Goal: Entertainment & Leisure: Consume media (video, audio)

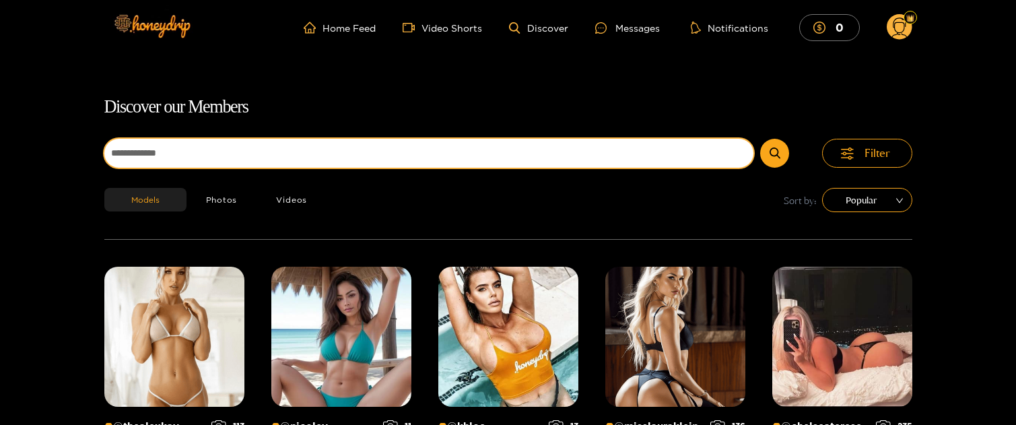
click at [445, 154] on input at bounding box center [429, 153] width 650 height 29
paste input "*"
type input "********"
click at [760, 139] on button "submit" at bounding box center [774, 153] width 29 height 29
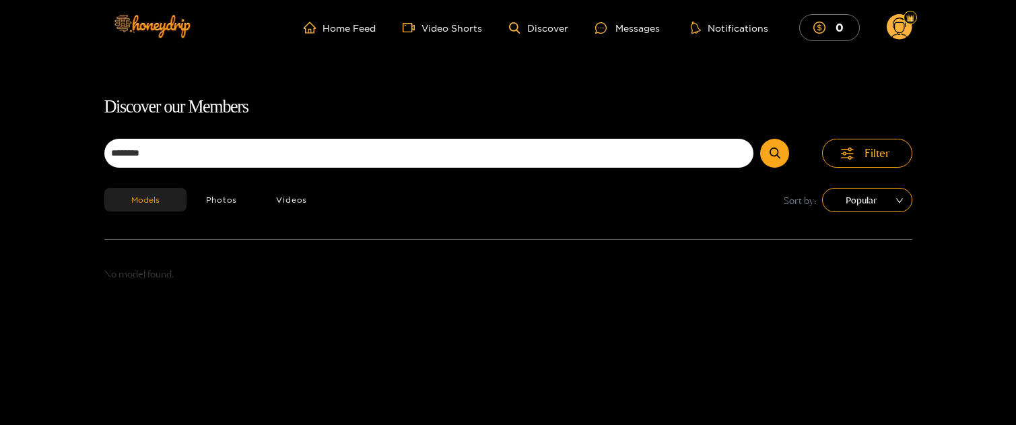
click at [890, 26] on circle at bounding box center [900, 27] width 26 height 26
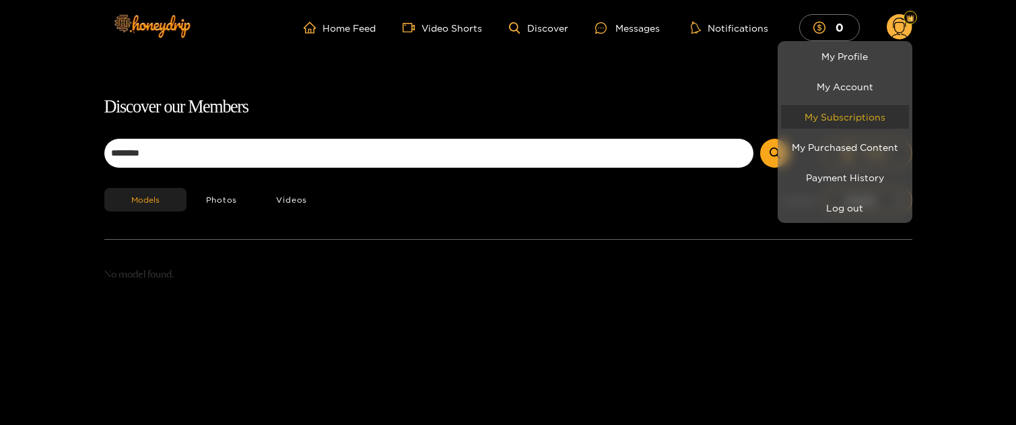
click at [834, 111] on link "My Subscriptions" at bounding box center [845, 117] width 128 height 24
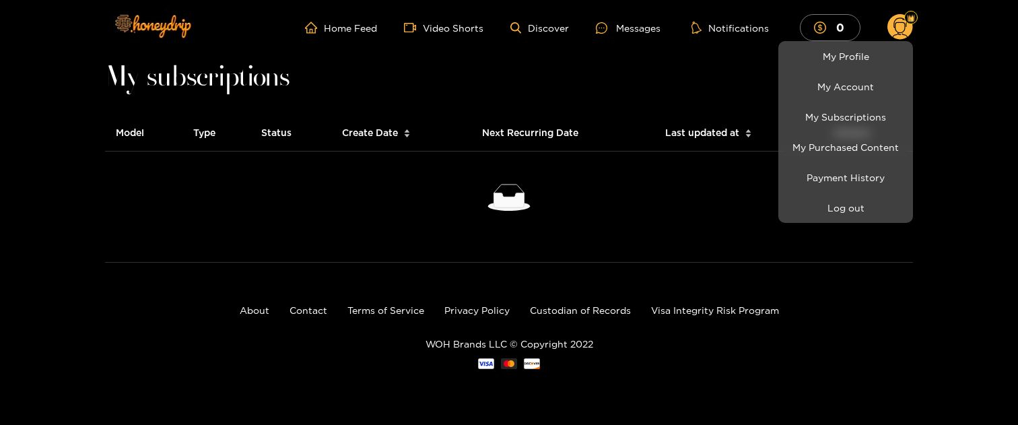
click at [340, 201] on div at bounding box center [509, 212] width 1018 height 425
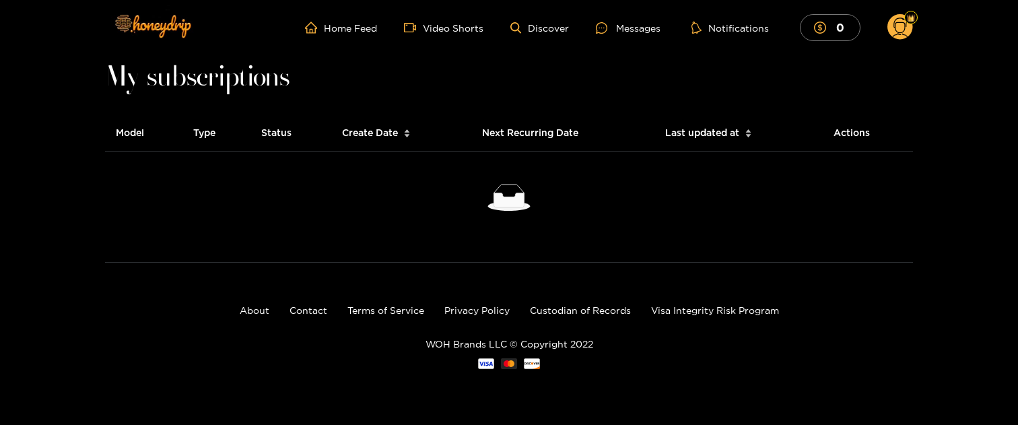
click at [901, 17] on circle at bounding box center [901, 27] width 26 height 26
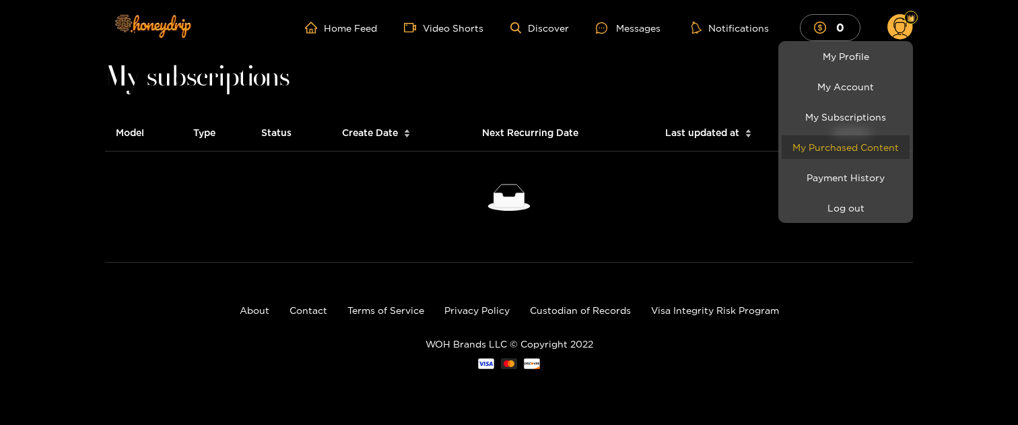
click at [859, 154] on link "My Purchased Content" at bounding box center [846, 147] width 128 height 24
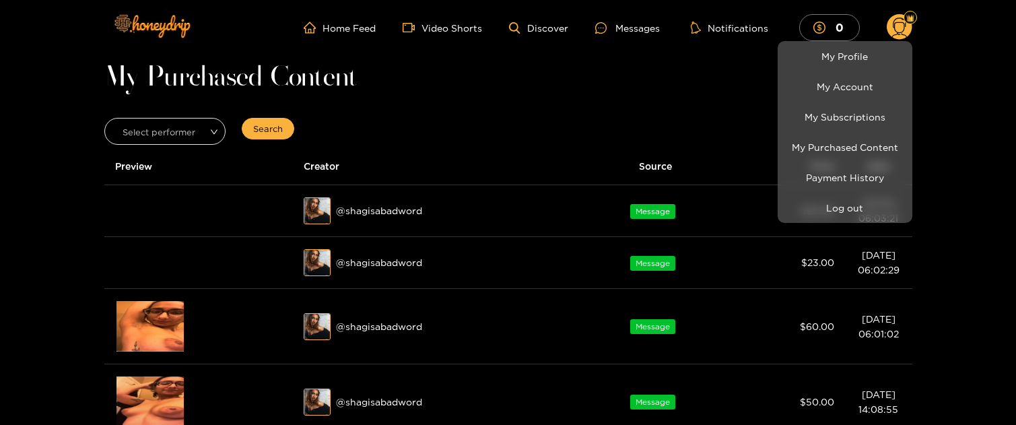
drag, startPoint x: 434, startPoint y: 218, endPoint x: 378, endPoint y: 222, distance: 55.3
click at [378, 222] on div at bounding box center [508, 212] width 1016 height 425
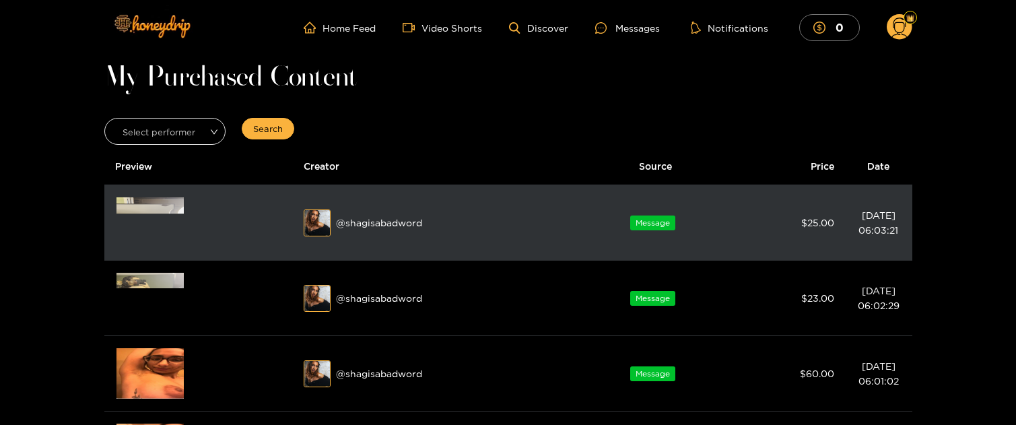
click at [342, 224] on div "@ shagisabadword" at bounding box center [437, 222] width 267 height 27
click at [336, 224] on div "@ shagisabadword" at bounding box center [437, 222] width 267 height 27
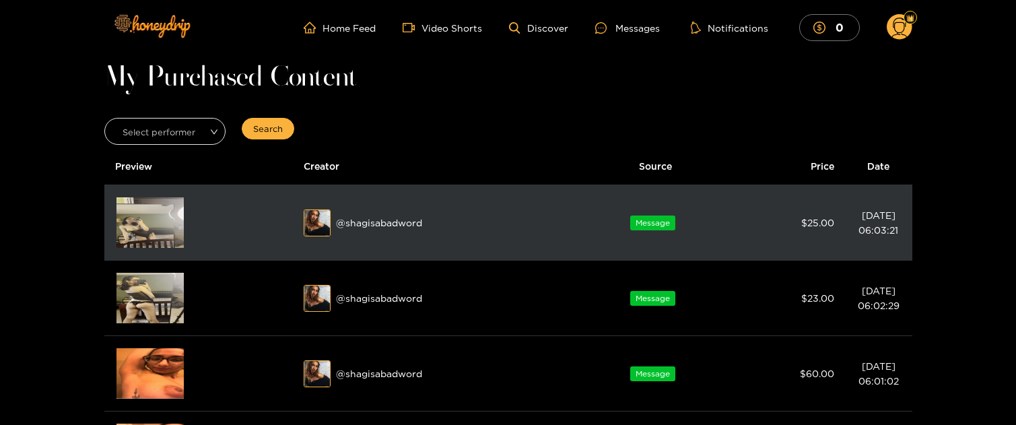
click at [321, 224] on img at bounding box center [317, 223] width 27 height 27
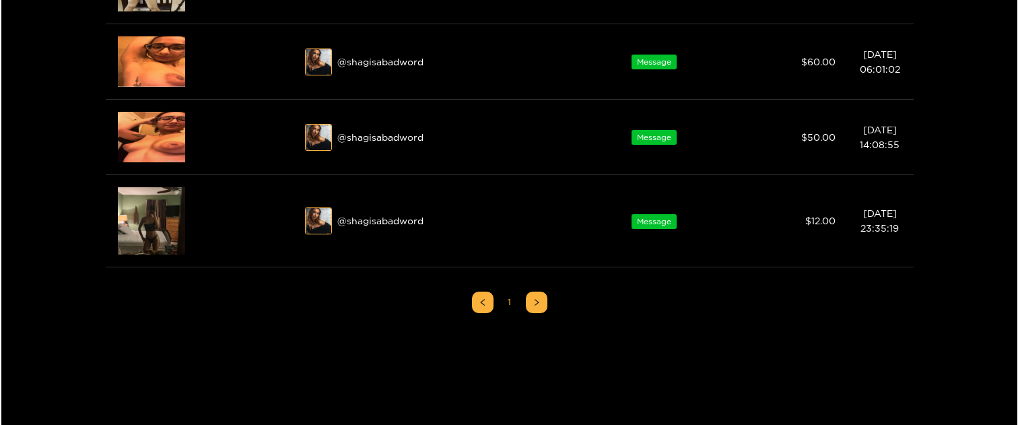
scroll to position [306, 0]
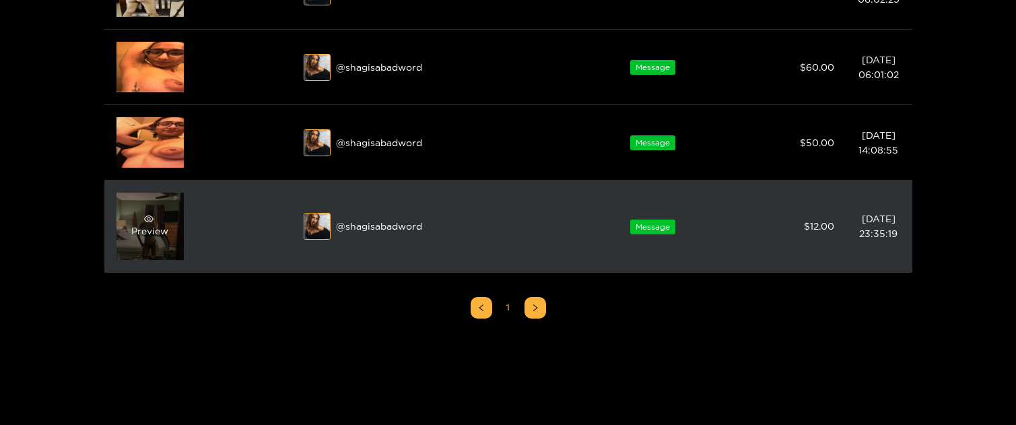
click at [158, 226] on div "Preview" at bounding box center [149, 226] width 37 height 24
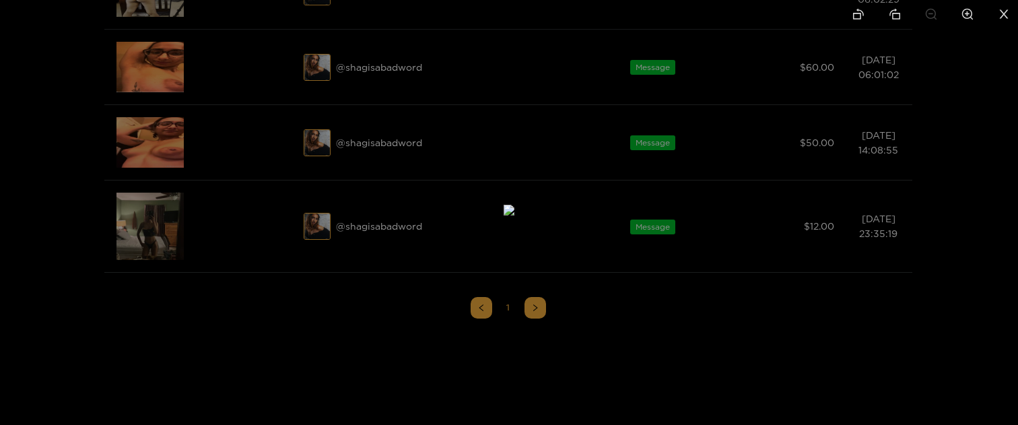
click at [660, 331] on div at bounding box center [509, 212] width 1018 height 425
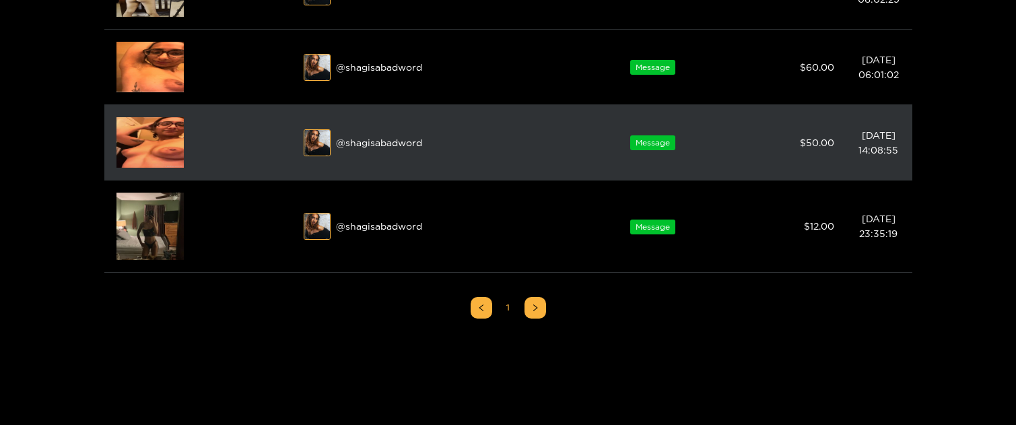
click at [166, 150] on img at bounding box center [150, 142] width 67 height 51
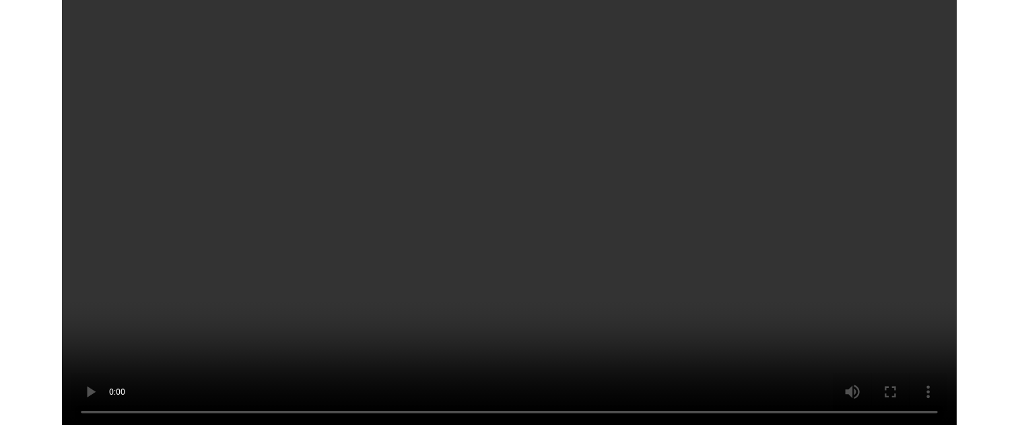
scroll to position [0, 0]
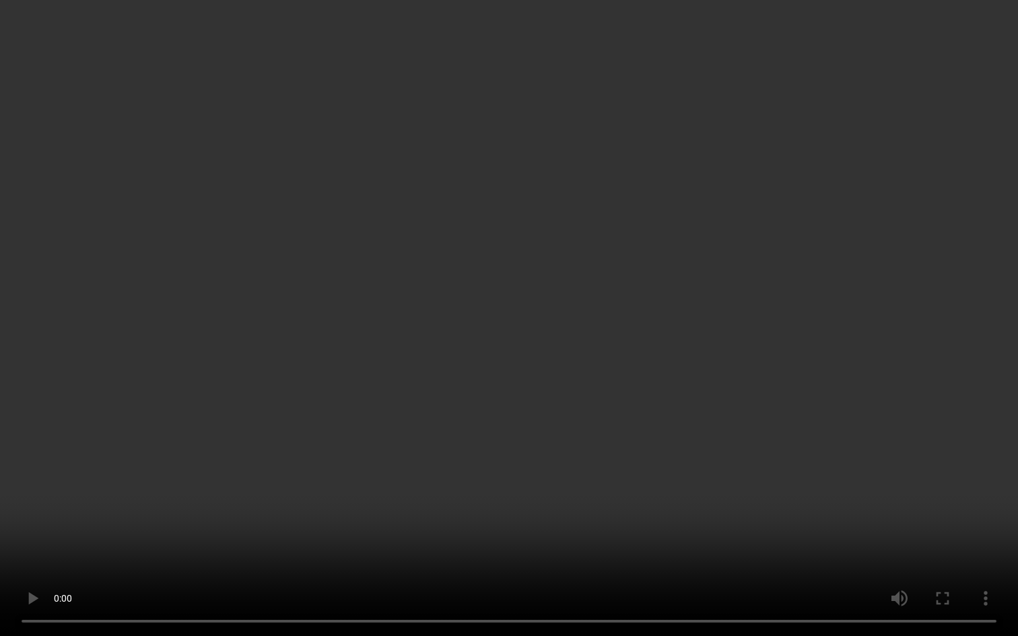
click at [600, 399] on video "Your browser does not support the video tag." at bounding box center [509, 318] width 1018 height 636
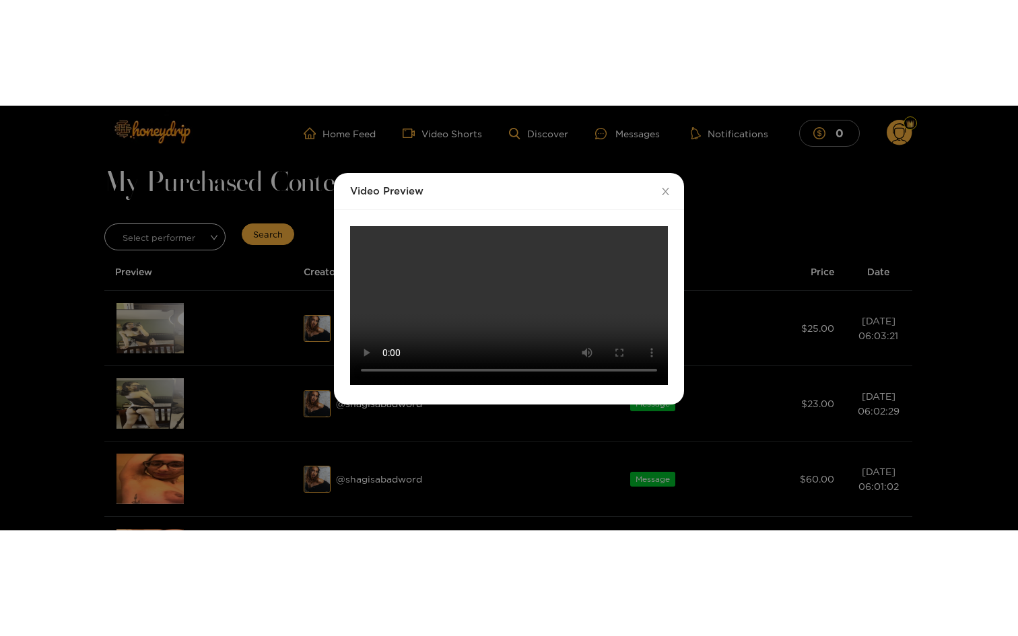
scroll to position [257, 0]
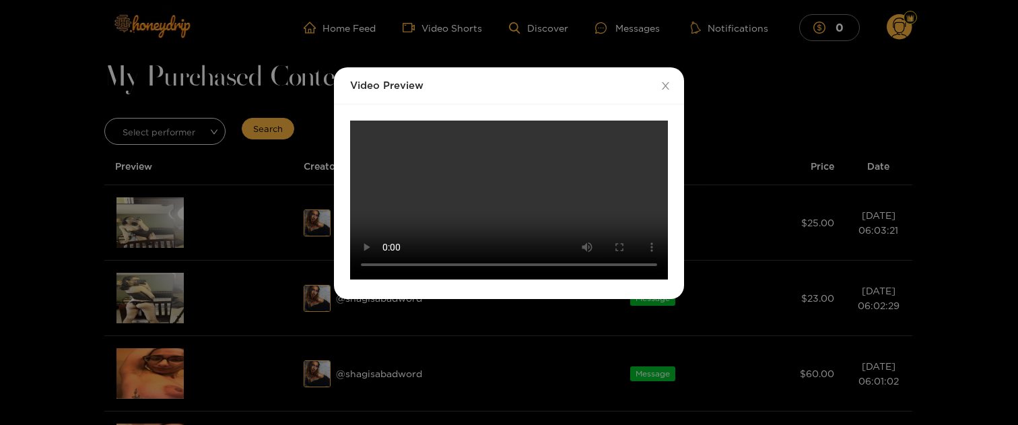
click at [453, 272] on video "Your browser does not support the video tag." at bounding box center [509, 200] width 318 height 159
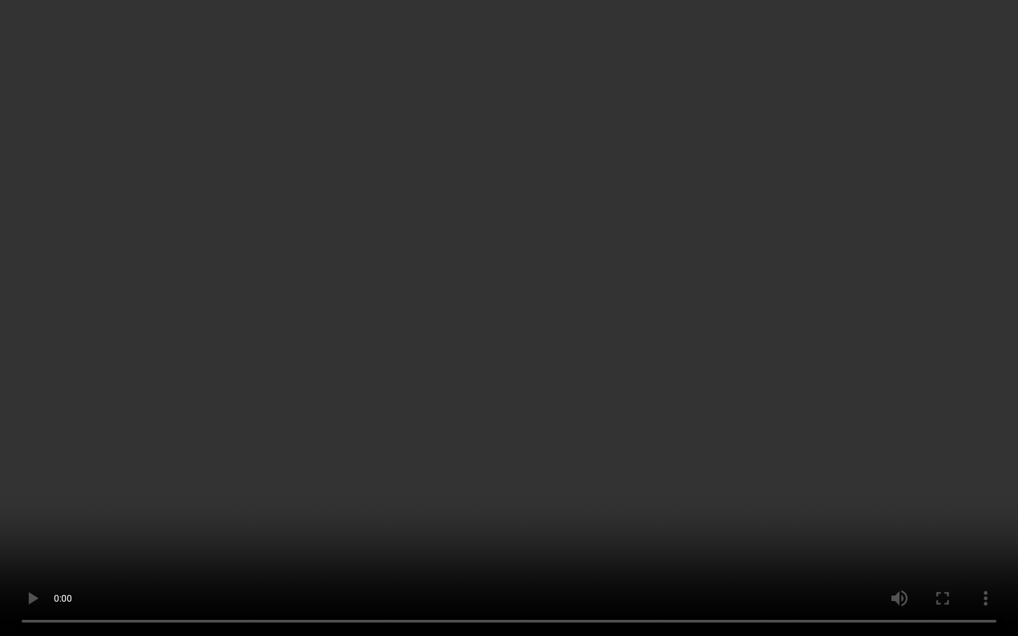
click at [526, 335] on video "Your browser does not support the video tag." at bounding box center [509, 318] width 1018 height 636
click at [527, 335] on video "Your browser does not support the video tag." at bounding box center [509, 318] width 1018 height 636
click at [441, 368] on video "Your browser does not support the video tag." at bounding box center [509, 318] width 1018 height 636
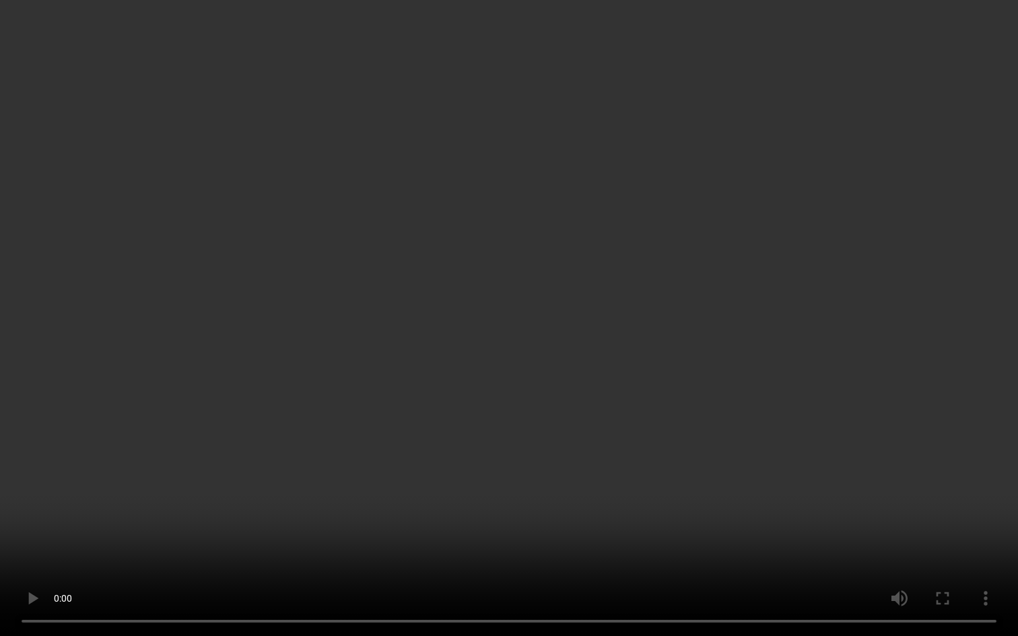
click at [441, 368] on video "Your browser does not support the video tag." at bounding box center [509, 318] width 1018 height 636
click at [296, 424] on video "Your browser does not support the video tag." at bounding box center [509, 318] width 1018 height 636
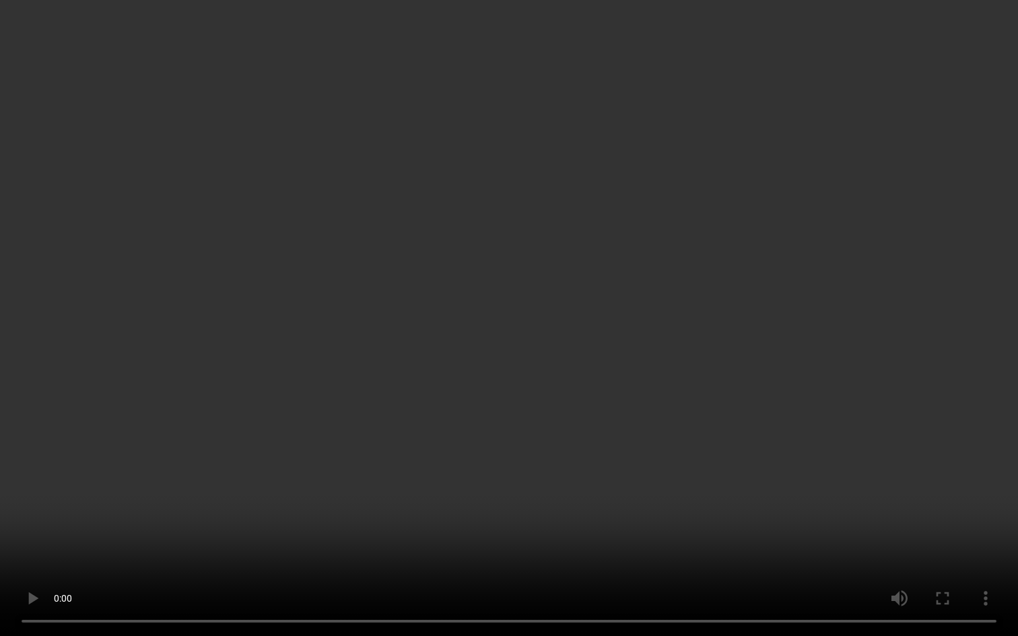
click at [296, 424] on video "Your browser does not support the video tag." at bounding box center [509, 318] width 1018 height 636
click at [299, 424] on video "Your browser does not support the video tag." at bounding box center [509, 318] width 1018 height 636
click at [300, 424] on video "Your browser does not support the video tag." at bounding box center [509, 318] width 1018 height 636
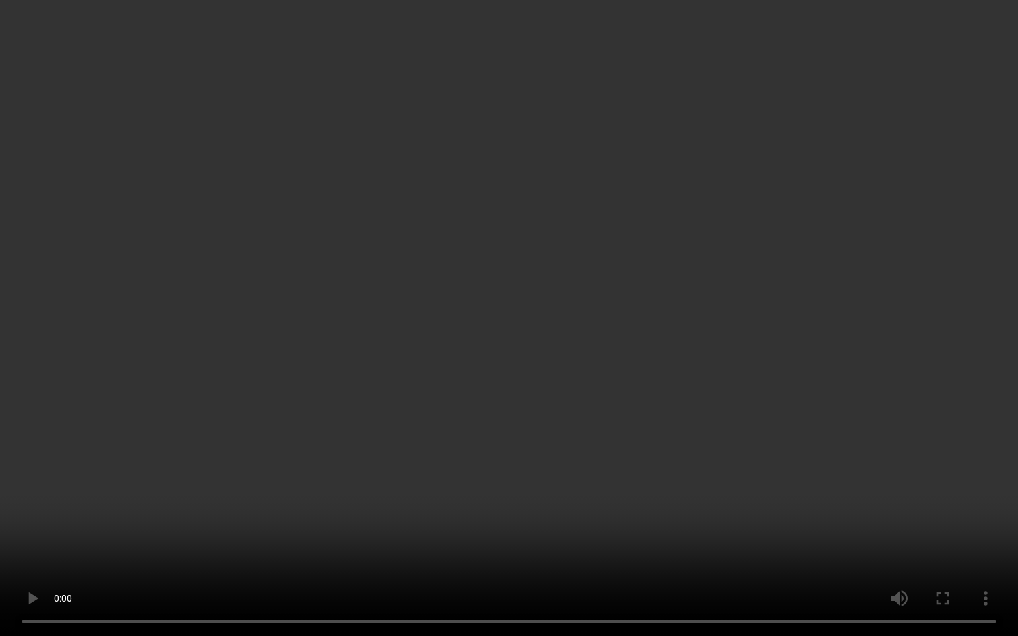
click at [301, 424] on video "Your browser does not support the video tag." at bounding box center [509, 318] width 1018 height 636
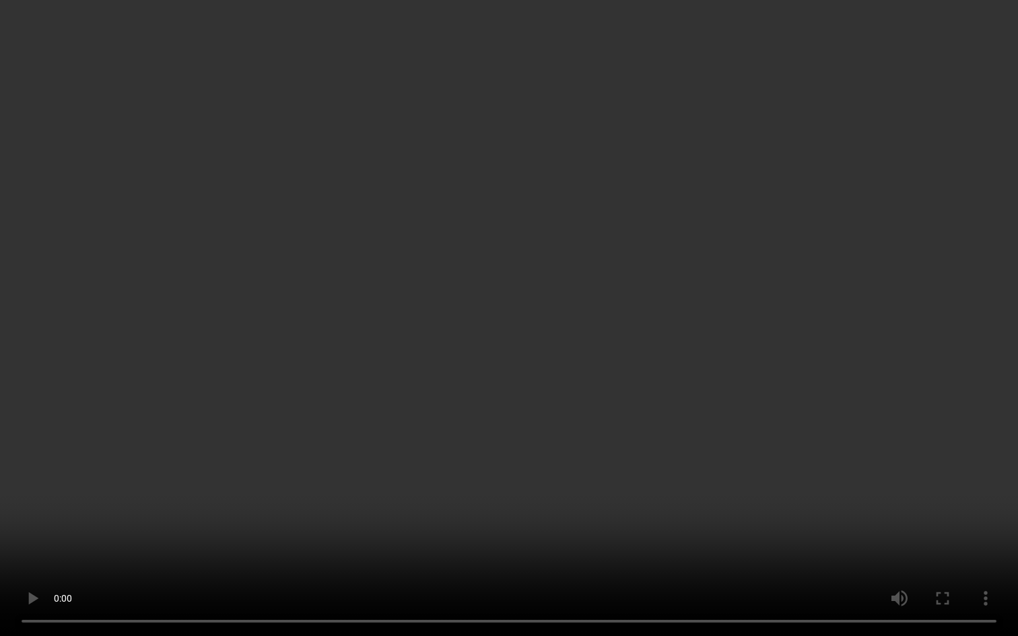
click at [301, 424] on video "Your browser does not support the video tag." at bounding box center [509, 318] width 1018 height 636
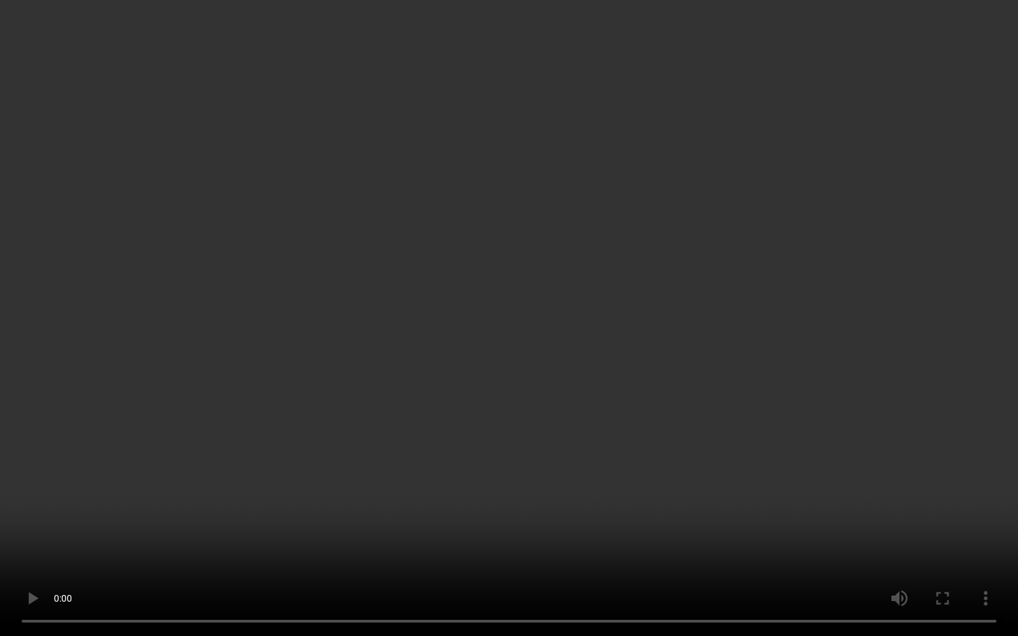
click at [301, 424] on video "Your browser does not support the video tag." at bounding box center [509, 318] width 1018 height 636
click at [449, 424] on video "Your browser does not support the video tag." at bounding box center [509, 318] width 1018 height 636
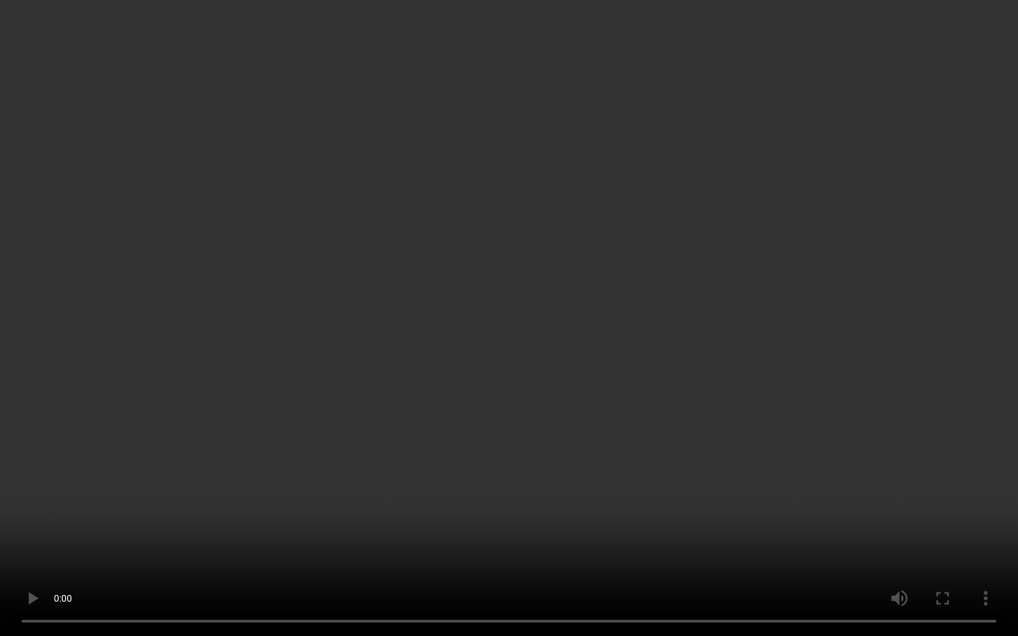
click at [449, 424] on video "Your browser does not support the video tag." at bounding box center [509, 318] width 1018 height 636
click at [447, 424] on video "Your browser does not support the video tag." at bounding box center [509, 318] width 1018 height 636
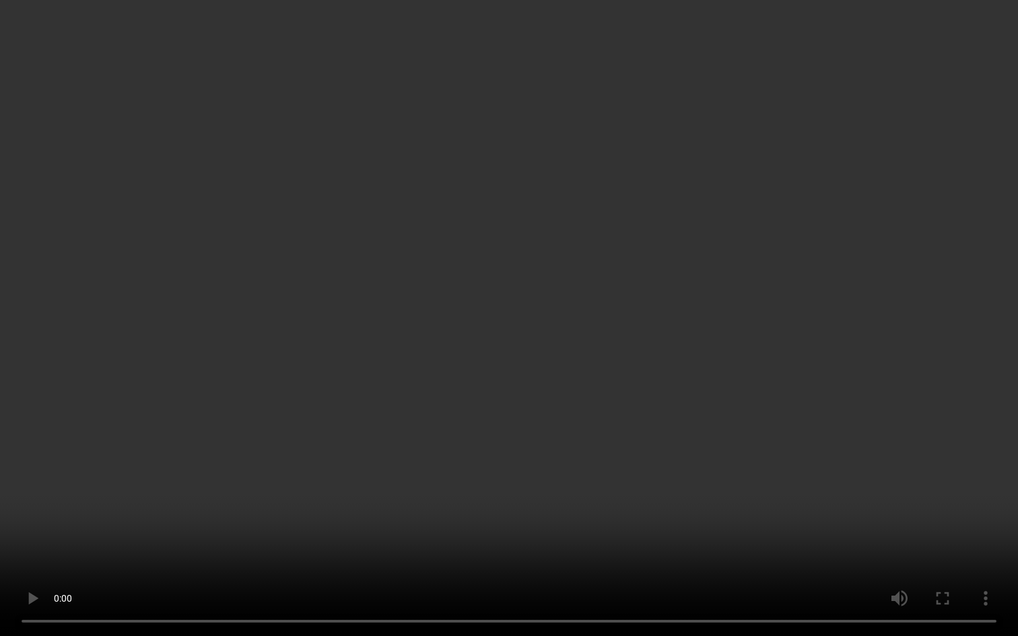
click at [447, 424] on video "Your browser does not support the video tag." at bounding box center [509, 318] width 1018 height 636
click at [541, 424] on video "Your browser does not support the video tag." at bounding box center [509, 318] width 1018 height 636
click at [492, 424] on video "Your browser does not support the video tag." at bounding box center [509, 318] width 1018 height 636
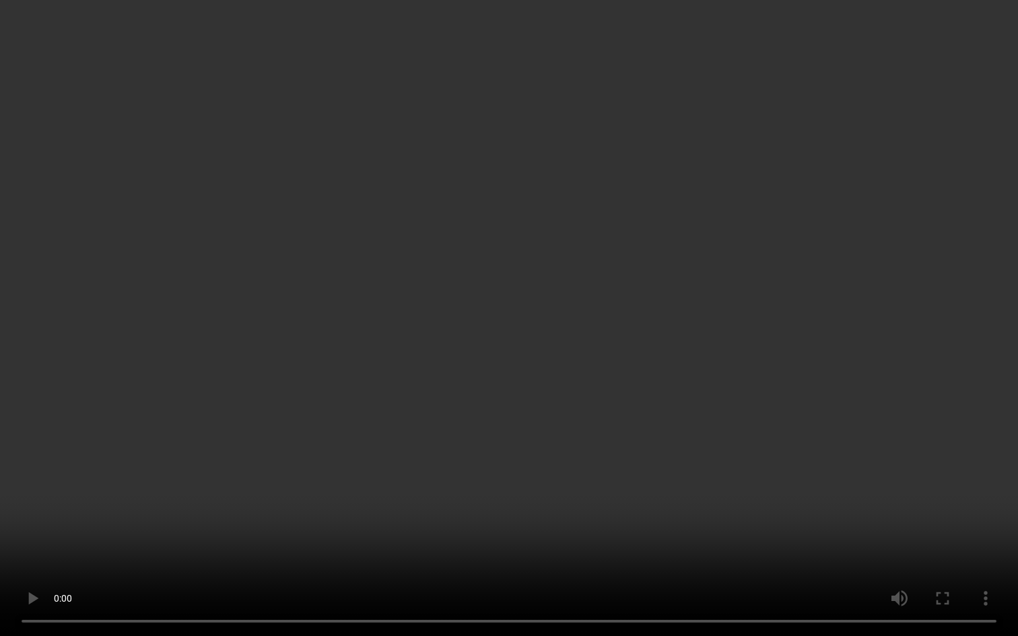
click at [492, 424] on video "Your browser does not support the video tag." at bounding box center [509, 318] width 1018 height 636
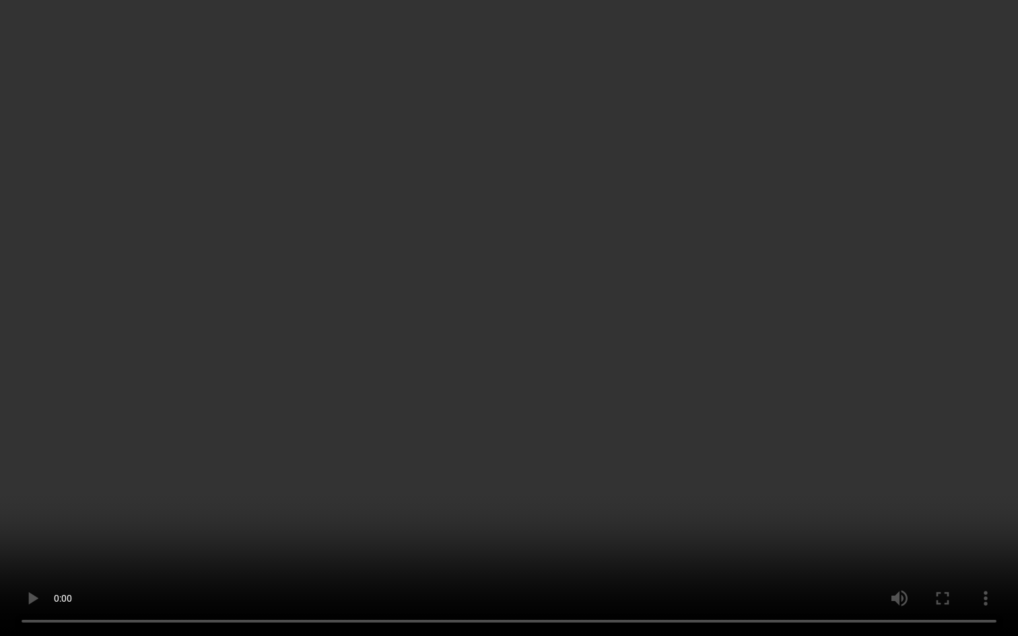
click at [692, 424] on video "Your browser does not support the video tag." at bounding box center [509, 318] width 1018 height 636
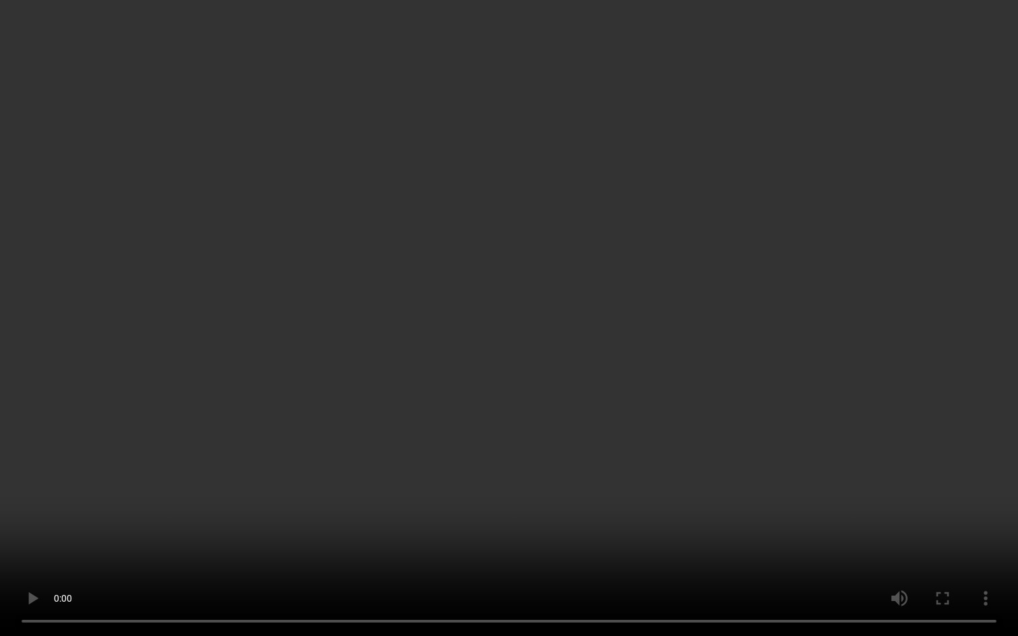
click at [692, 424] on video "Your browser does not support the video tag." at bounding box center [509, 318] width 1018 height 636
click at [755, 424] on video "Your browser does not support the video tag." at bounding box center [509, 318] width 1018 height 636
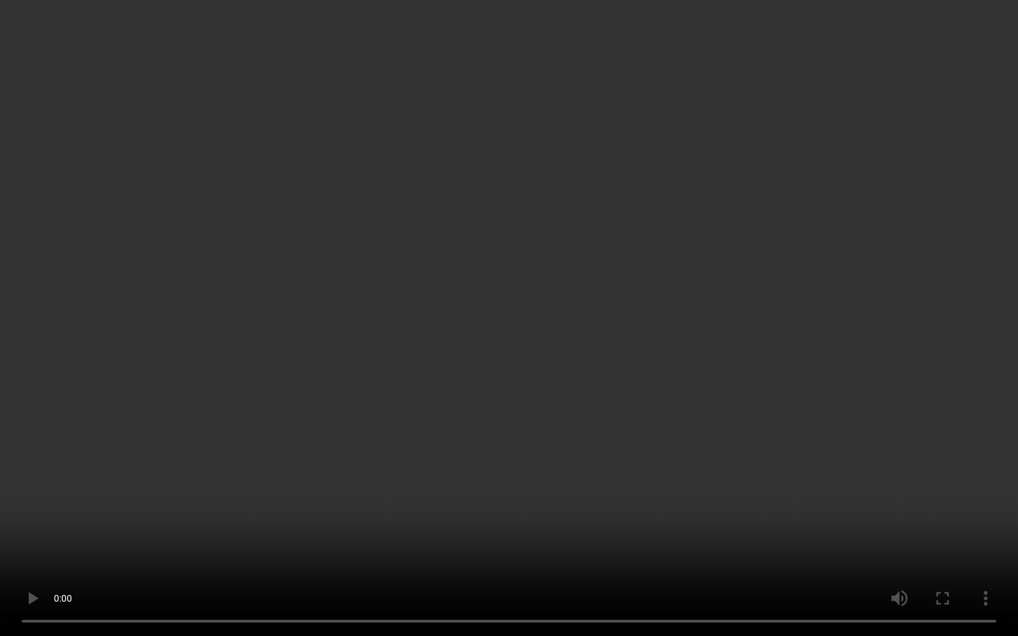
click at [755, 424] on video "Your browser does not support the video tag." at bounding box center [509, 318] width 1018 height 636
click at [754, 424] on video "Your browser does not support the video tag." at bounding box center [509, 318] width 1018 height 636
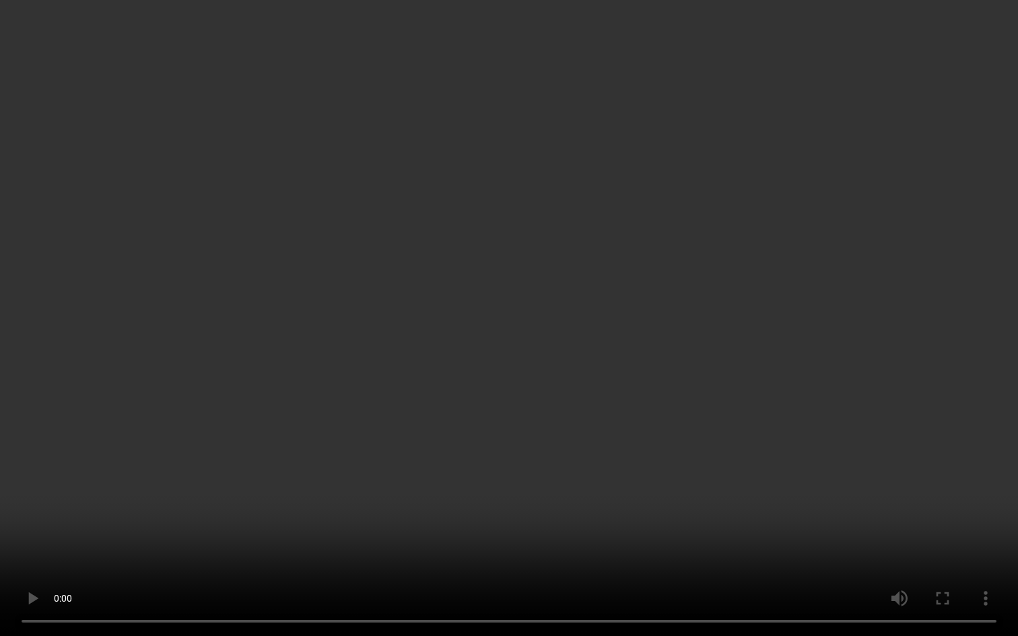
click at [754, 424] on video "Your browser does not support the video tag." at bounding box center [509, 318] width 1018 height 636
